Goal: Check status: Check status

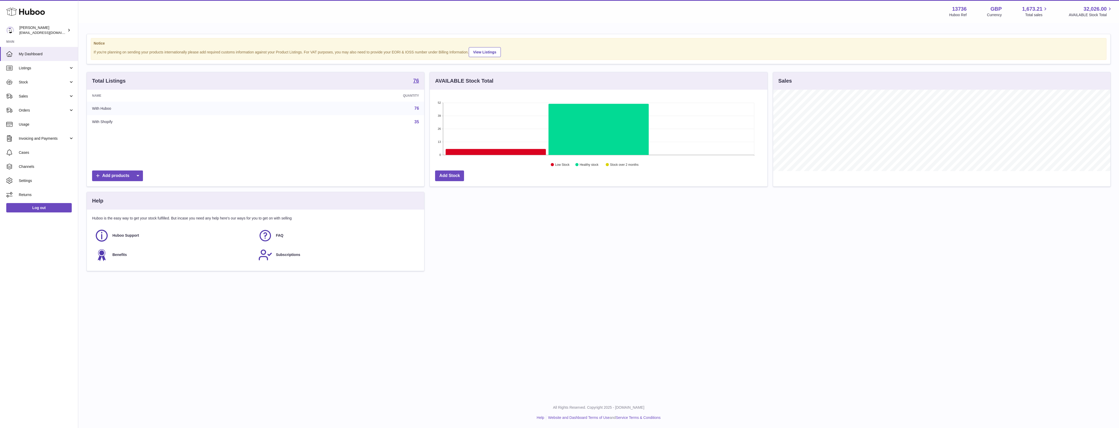
scroll to position [81, 337]
drag, startPoint x: 54, startPoint y: 83, endPoint x: 54, endPoint y: 87, distance: 3.9
click at [54, 83] on span "Stock" at bounding box center [44, 82] width 50 height 5
click at [52, 74] on link "Listings" at bounding box center [39, 68] width 78 height 14
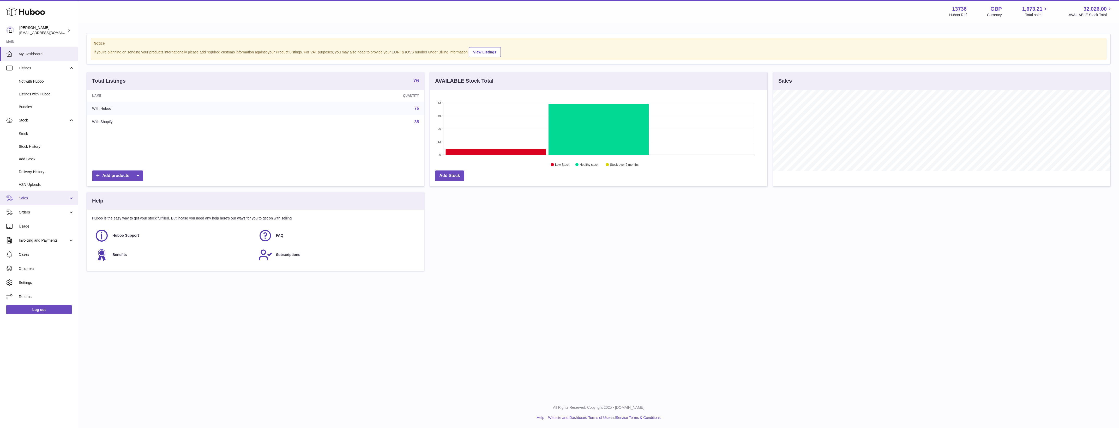
click at [39, 199] on span "Sales" at bounding box center [44, 198] width 50 height 5
click at [43, 237] on span "Orders" at bounding box center [44, 237] width 50 height 5
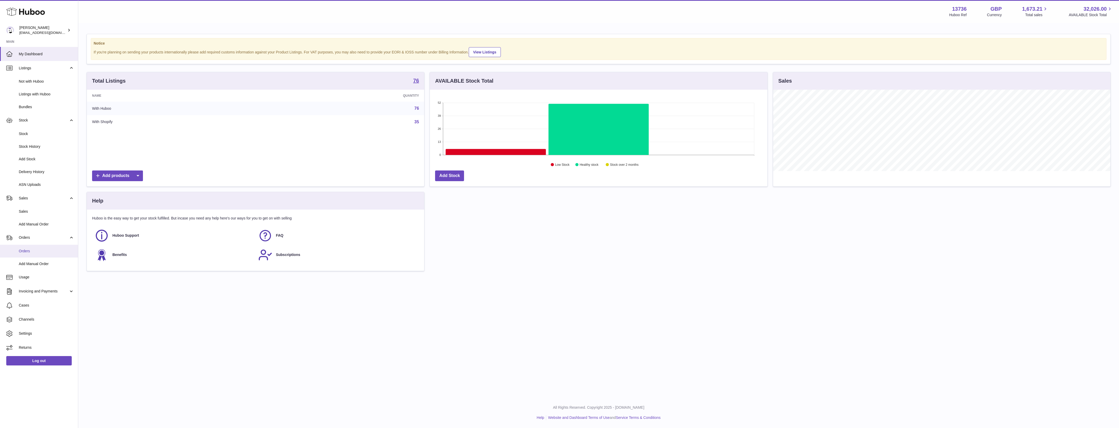
click at [43, 249] on span "Orders" at bounding box center [46, 251] width 55 height 5
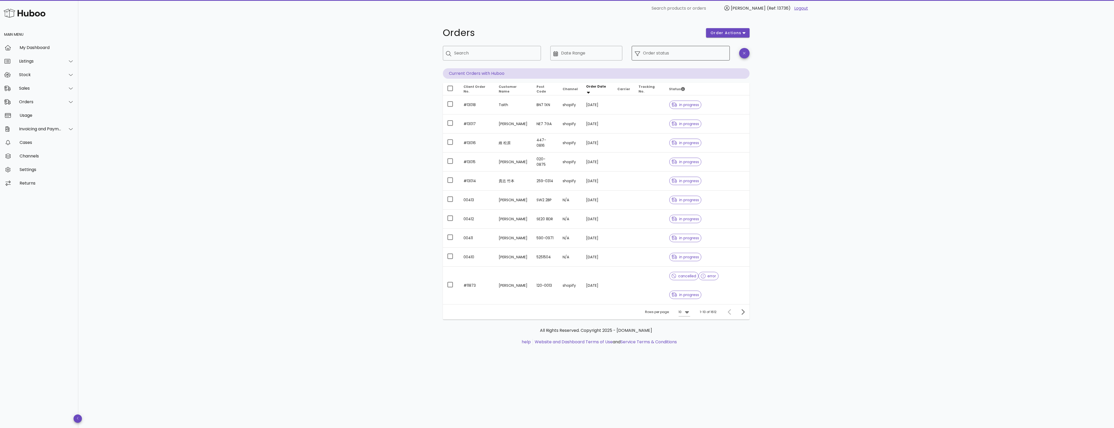
click at [648, 57] on input "Order status" at bounding box center [684, 53] width 83 height 8
click at [662, 69] on div "Error" at bounding box center [688, 69] width 75 height 4
type input "**********"
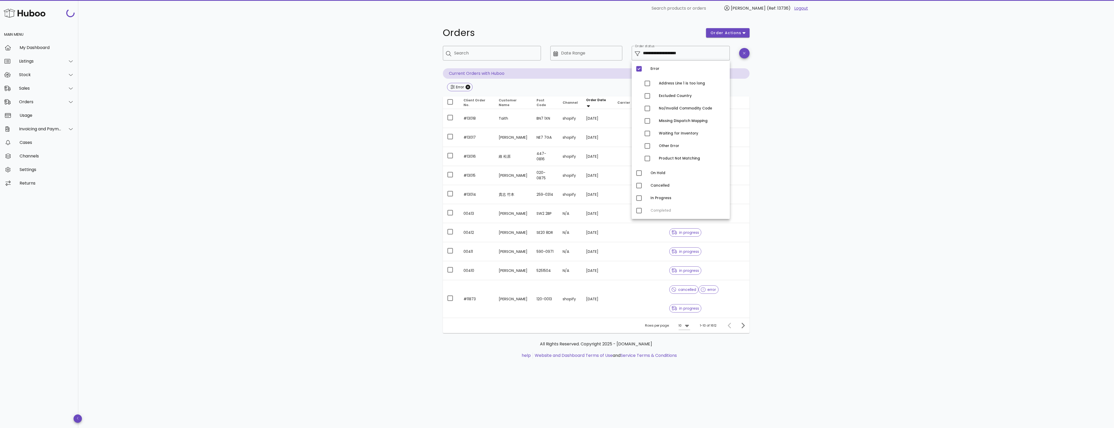
click at [815, 131] on div "**********" at bounding box center [596, 223] width 1036 height 412
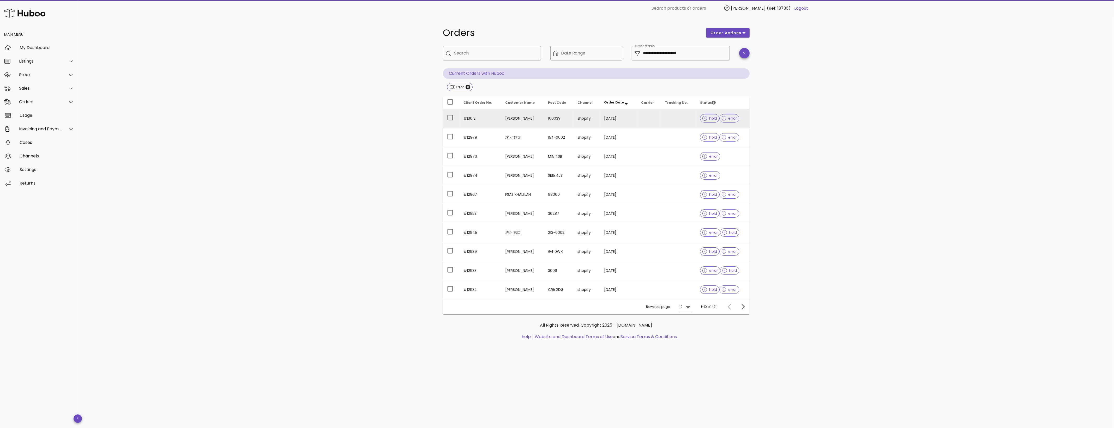
click at [616, 119] on td "05/10/2025" at bounding box center [618, 118] width 37 height 19
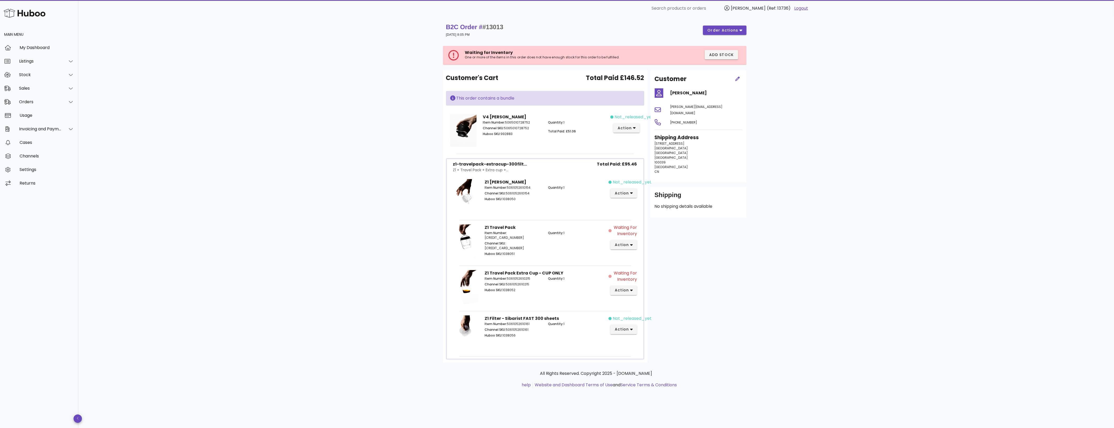
click at [782, 233] on div "B2C Order # #13013 05 October 2025 at 8:05 PM order actions Waiting for Invento…" at bounding box center [596, 223] width 1036 height 412
drag, startPoint x: 515, startPoint y: 244, endPoint x: 504, endPoint y: 245, distance: 11.5
click at [504, 252] on p "Huboo SKU: 1038051" at bounding box center [513, 254] width 57 height 5
copy p "1038051"
drag, startPoint x: 516, startPoint y: 290, endPoint x: 504, endPoint y: 291, distance: 12.3
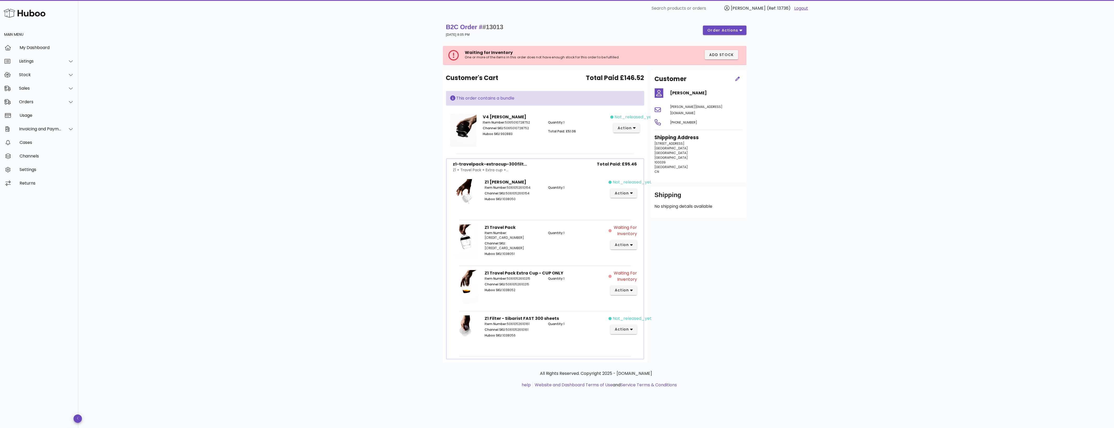
click at [504, 291] on p "Huboo SKU: 1038052" at bounding box center [513, 290] width 57 height 5
copy p "1038052"
click at [301, 211] on div "B2C Order # #13013 05 October 2025 at 8:05 PM order actions Waiting for Invento…" at bounding box center [596, 223] width 1036 height 412
click at [329, 232] on div "B2C Order # #13013 05 October 2025 at 8:05 PM order actions Waiting for Invento…" at bounding box center [596, 223] width 1036 height 412
click at [332, 231] on div "B2C Order # #13013 05 October 2025 at 8:05 PM order actions Waiting for Invento…" at bounding box center [596, 223] width 1036 height 412
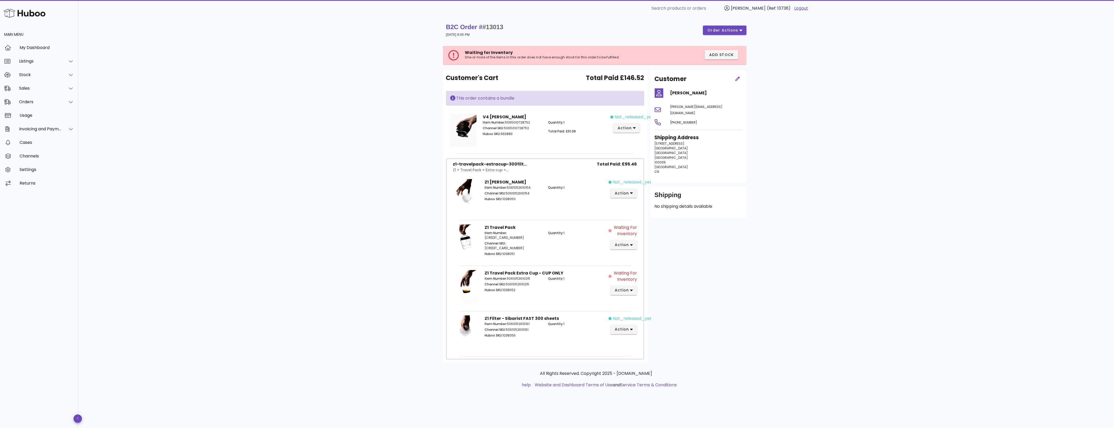
click at [332, 231] on div "B2C Order # #13013 05 October 2025 at 8:05 PM order actions Waiting for Invento…" at bounding box center [596, 223] width 1036 height 412
click at [462, 302] on img at bounding box center [466, 287] width 26 height 34
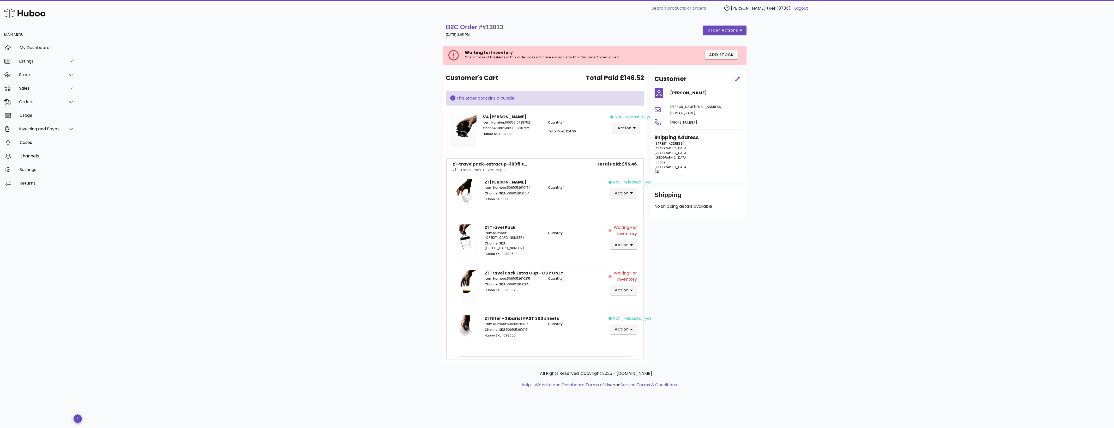
click at [507, 287] on div "Item Number: 5061052610215 Channel SKU: 5061052610215 Huboo SKU: 1038052" at bounding box center [513, 284] width 63 height 23
drag, startPoint x: 507, startPoint y: 287, endPoint x: 508, endPoint y: 295, distance: 7.8
click at [508, 295] on div "Item Number: 5061052610215 Channel SKU: 5061052610215 Huboo SKU: 1038052" at bounding box center [513, 284] width 63 height 23
click at [511, 286] on p "Channel SKU: 5061052610215" at bounding box center [513, 284] width 57 height 5
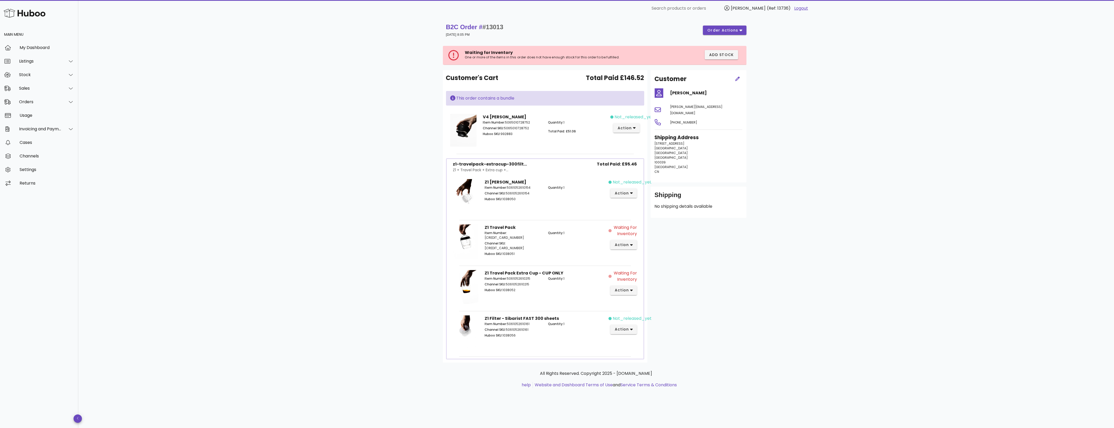
click at [511, 286] on p "Channel SKU: 5061052610215" at bounding box center [513, 284] width 57 height 5
drag, startPoint x: 511, startPoint y: 286, endPoint x: 511, endPoint y: 290, distance: 3.7
click at [511, 290] on p "Huboo SKU: 1038052" at bounding box center [513, 290] width 57 height 5
drag, startPoint x: 511, startPoint y: 290, endPoint x: 504, endPoint y: 242, distance: 48.4
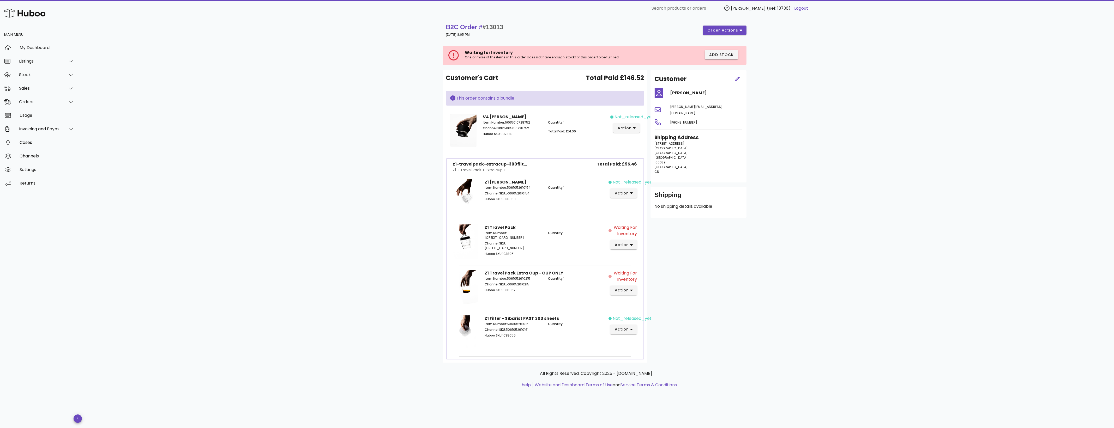
click at [504, 242] on div "Item Number: 5061052610208 Channel SKU: 5061052610208 Huboo SKU: 1038051" at bounding box center [513, 244] width 63 height 33
click at [511, 289] on p "Huboo SKU: 1038052" at bounding box center [513, 290] width 57 height 5
drag, startPoint x: 511, startPoint y: 289, endPoint x: 506, endPoint y: 320, distance: 31.0
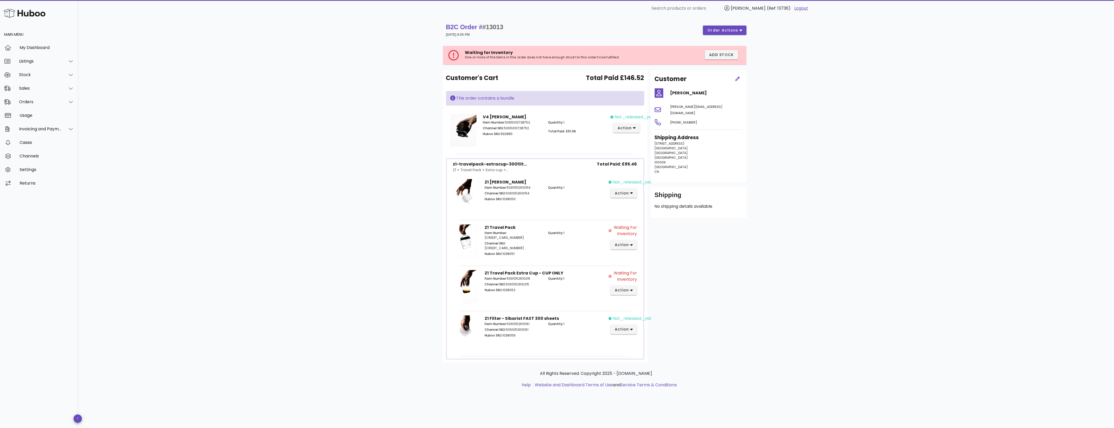
click at [506, 320] on div "Item Number: 5061052610161 Channel SKU: 5061052610161 Huboo SKU: 1038056" at bounding box center [513, 330] width 63 height 23
click at [528, 251] on div "Item Number: 5061052610208 Channel SKU: 5061052610208 Huboo SKU: 1038051" at bounding box center [513, 244] width 63 height 33
click at [511, 252] on p "Huboo SKU: 1038051" at bounding box center [513, 254] width 57 height 5
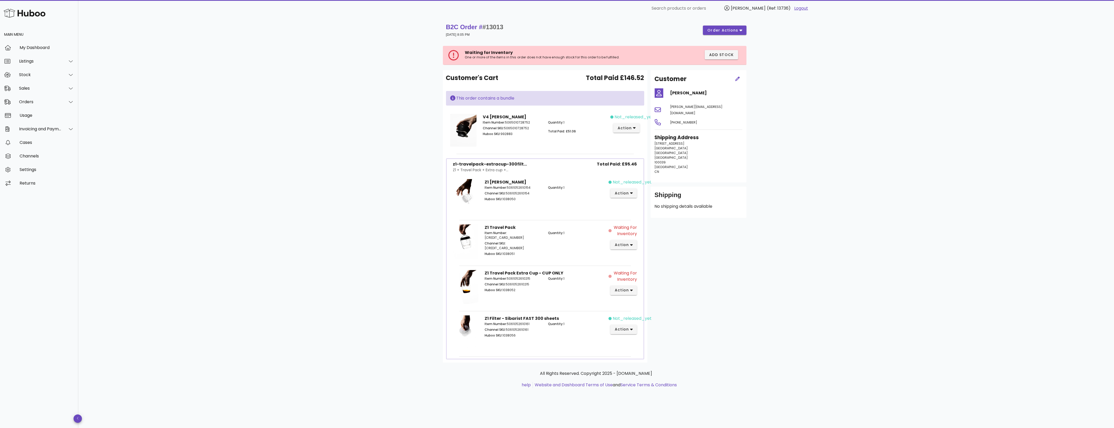
click at [536, 307] on div "Z1 Travel Pack Extra Cup - CUP ONLY Item Number: 5061052610215 Channel SKU: 506…" at bounding box center [545, 288] width 127 height 42
click at [512, 290] on p "Huboo SKU: 1038052" at bounding box center [513, 290] width 57 height 5
drag, startPoint x: 501, startPoint y: 24, endPoint x: 483, endPoint y: 26, distance: 17.8
click at [483, 26] on div "B2C Order # #13013 05 October 2025 at 8:05 PM order actions" at bounding box center [596, 30] width 301 height 15
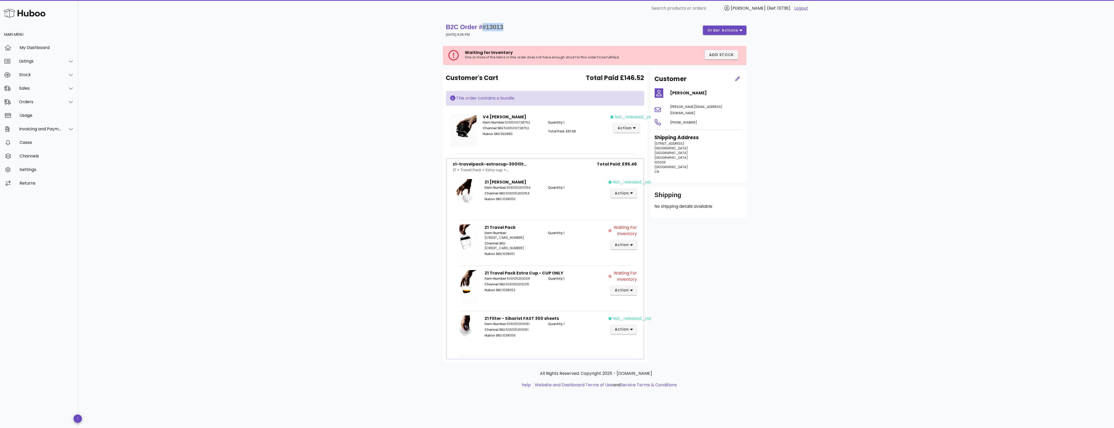
copy span "#13013"
click at [555, 253] on div "Z1 Travel Pack Item Number: 5061052610208 Channel SKU: 5061052610208 Huboo SKU:…" at bounding box center [545, 242] width 127 height 42
click at [40, 80] on div "Stock" at bounding box center [39, 75] width 78 height 14
click at [41, 91] on div "Stock" at bounding box center [46, 87] width 55 height 11
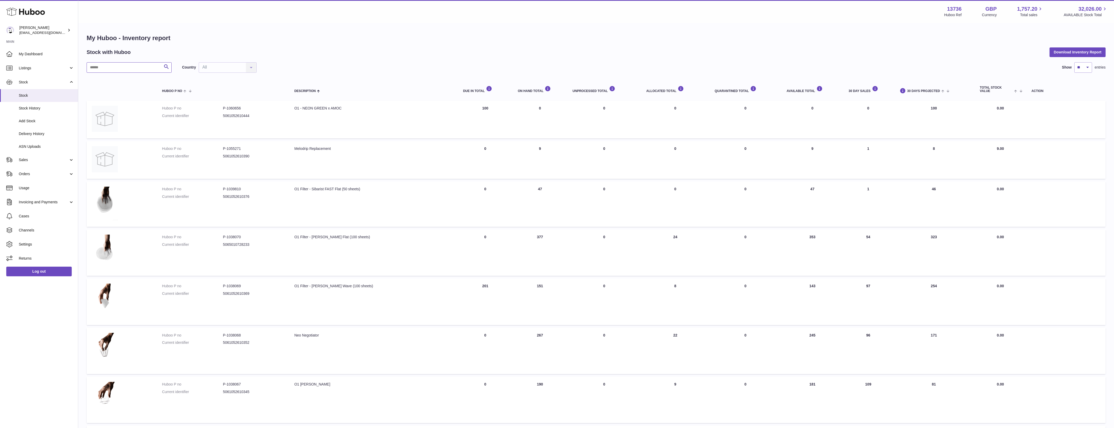
click at [123, 70] on input "text" at bounding box center [129, 67] width 85 height 10
paste input "*******"
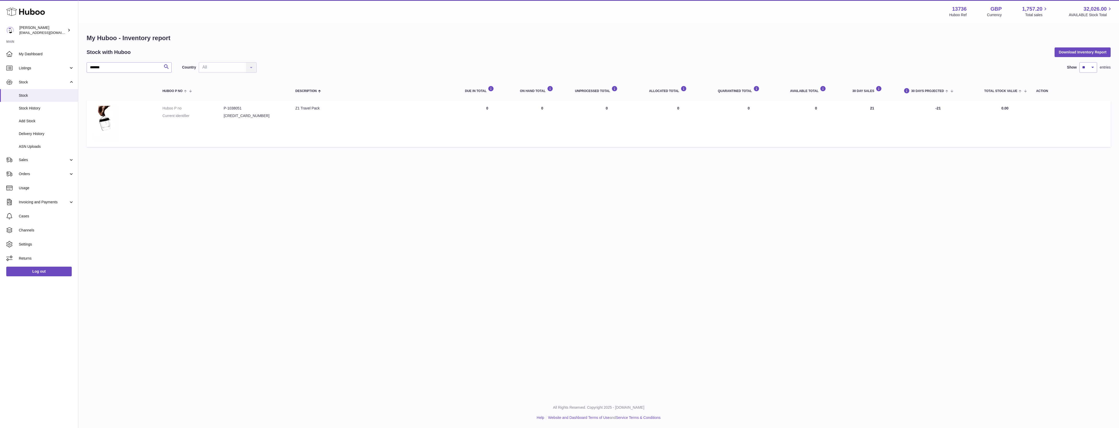
click at [287, 219] on div "Menu Huboo 13736 Huboo Ref GBP Currency 1,757.20 Total sales 32,026.00 AVAILABL…" at bounding box center [598, 199] width 1041 height 398
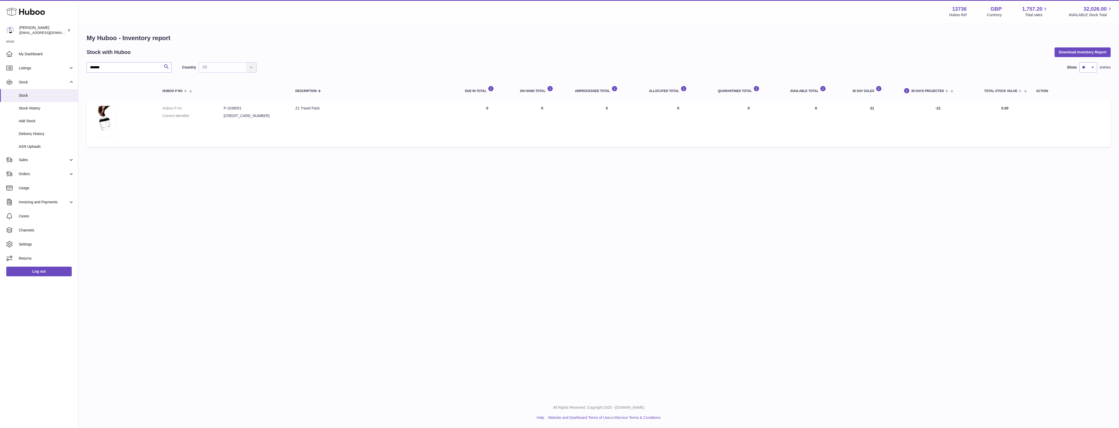
click at [130, 73] on div "******* Search Country All All No elements found. Consider changing the search …" at bounding box center [599, 106] width 1024 height 88
click at [133, 68] on input "*******" at bounding box center [129, 67] width 85 height 10
paste input "text"
type input "*******"
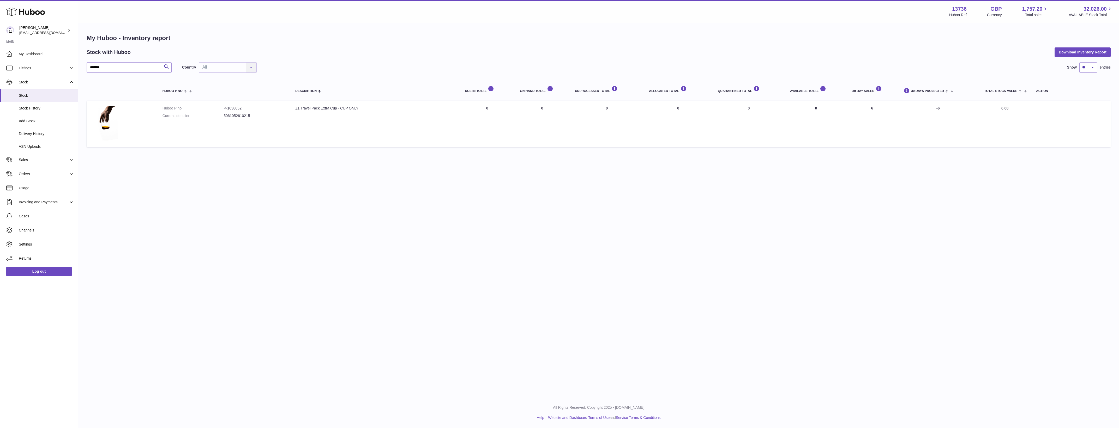
click at [98, 188] on div "Menu Huboo 13736 Huboo Ref GBP Currency 1,757.20 Total sales 32,026.00 AVAILABL…" at bounding box center [598, 199] width 1041 height 398
click at [44, 136] on link "Delivery History" at bounding box center [39, 134] width 78 height 13
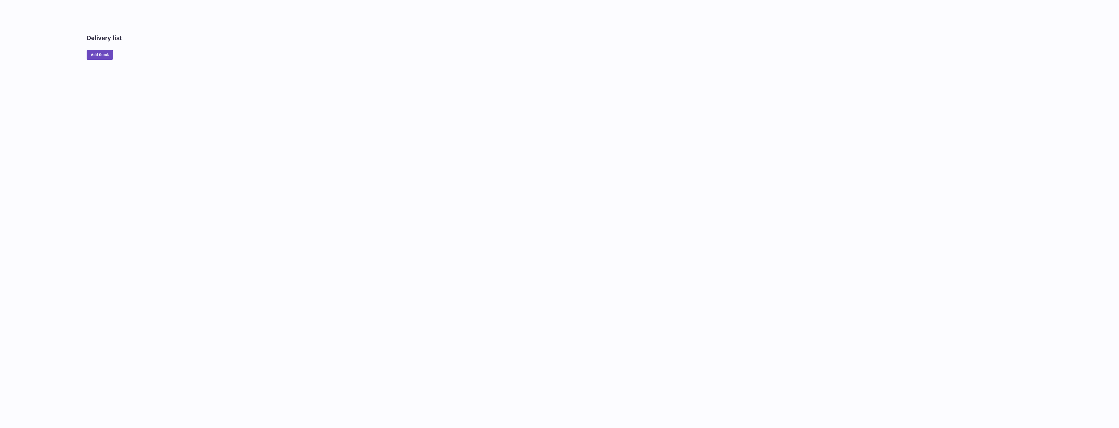
click at [200, 109] on div "Delivery list Add Stock" at bounding box center [598, 214] width 1041 height 428
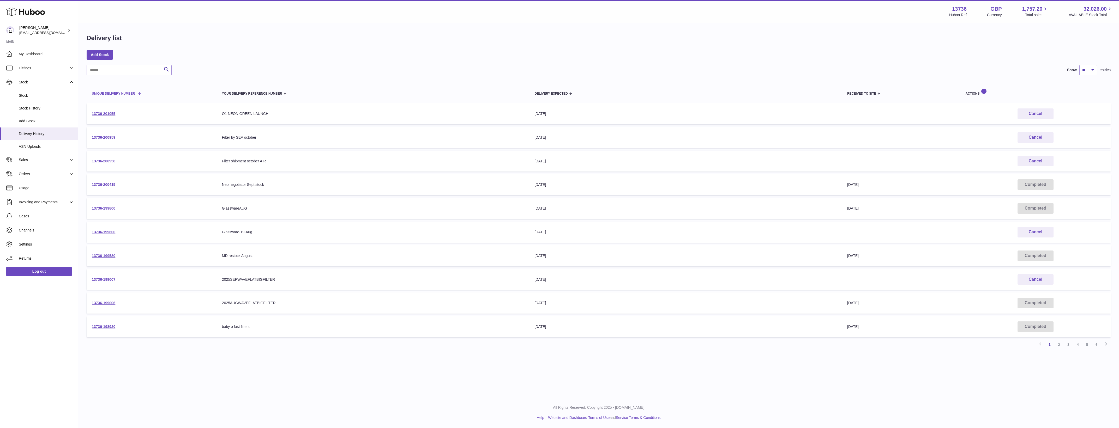
drag, startPoint x: 345, startPoint y: 78, endPoint x: 169, endPoint y: 93, distance: 176.5
click at [344, 77] on div "Search Show ** ** ** *** entries Unique Delivery Number Your Delivery Reference…" at bounding box center [599, 207] width 1024 height 285
click at [112, 112] on link "13736-201055" at bounding box center [103, 114] width 23 height 4
click at [112, 137] on link "13736-200959" at bounding box center [103, 137] width 23 height 4
click at [111, 162] on link "13736-200958" at bounding box center [103, 161] width 23 height 4
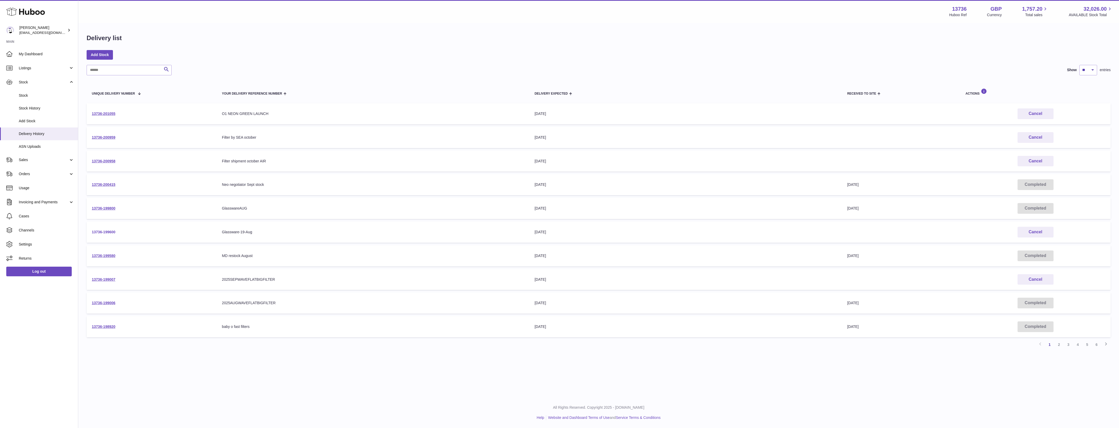
click at [115, 234] on link "13736-199600" at bounding box center [103, 232] width 23 height 4
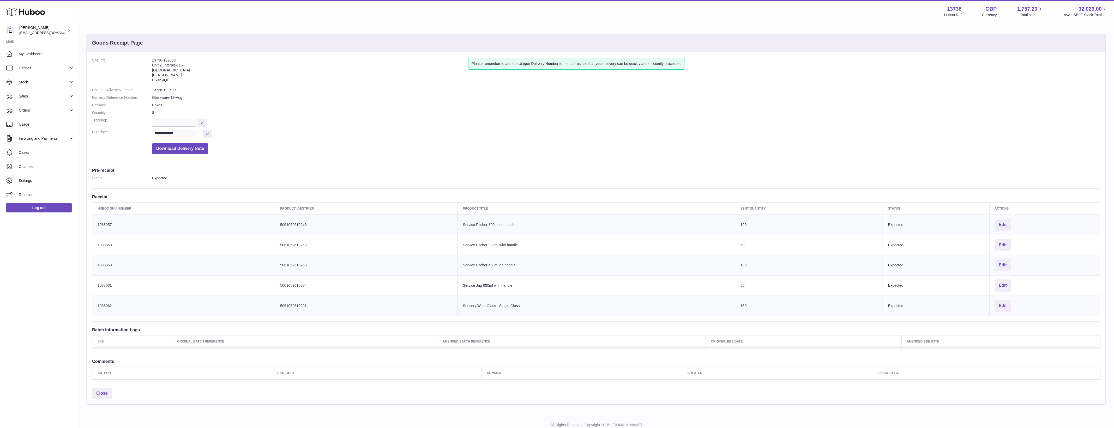
click at [590, 143] on dd "Download Delivery Note" at bounding box center [626, 147] width 948 height 13
drag, startPoint x: 35, startPoint y: 81, endPoint x: 36, endPoint y: 93, distance: 11.5
click at [35, 81] on span "Stock" at bounding box center [44, 82] width 50 height 5
click at [36, 94] on span "Stock" at bounding box center [46, 95] width 55 height 5
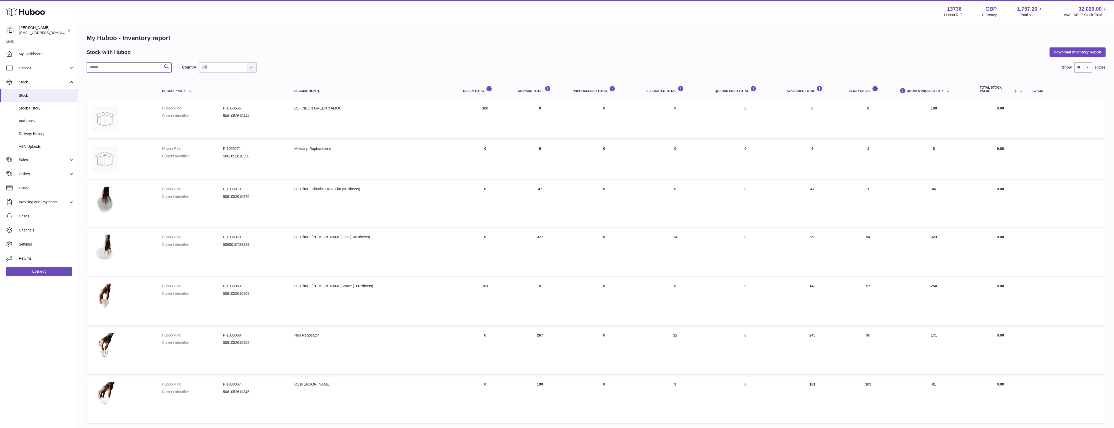
click at [133, 67] on input "text" at bounding box center [129, 67] width 85 height 10
paste input "*******"
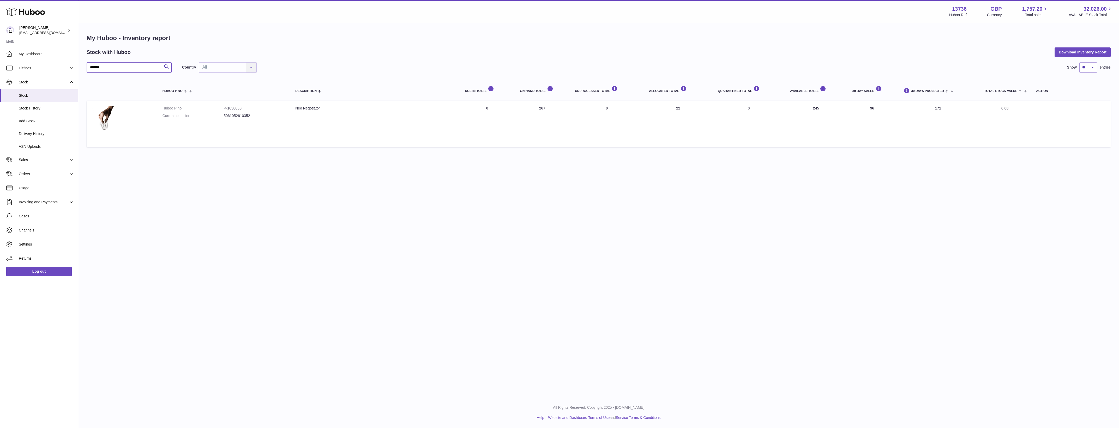
type input "*******"
drag, startPoint x: 447, startPoint y: 63, endPoint x: 442, endPoint y: 64, distance: 5.2
click at [447, 63] on div "******* Search Country All All No elements found. Consider changing the search …" at bounding box center [599, 67] width 1024 height 10
click at [519, 214] on div "Menu Huboo 13736 Huboo Ref GBP Currency 1,757.20 Total sales 32,026.00 AVAILABL…" at bounding box center [598, 199] width 1041 height 398
